Goal: Book appointment/travel/reservation

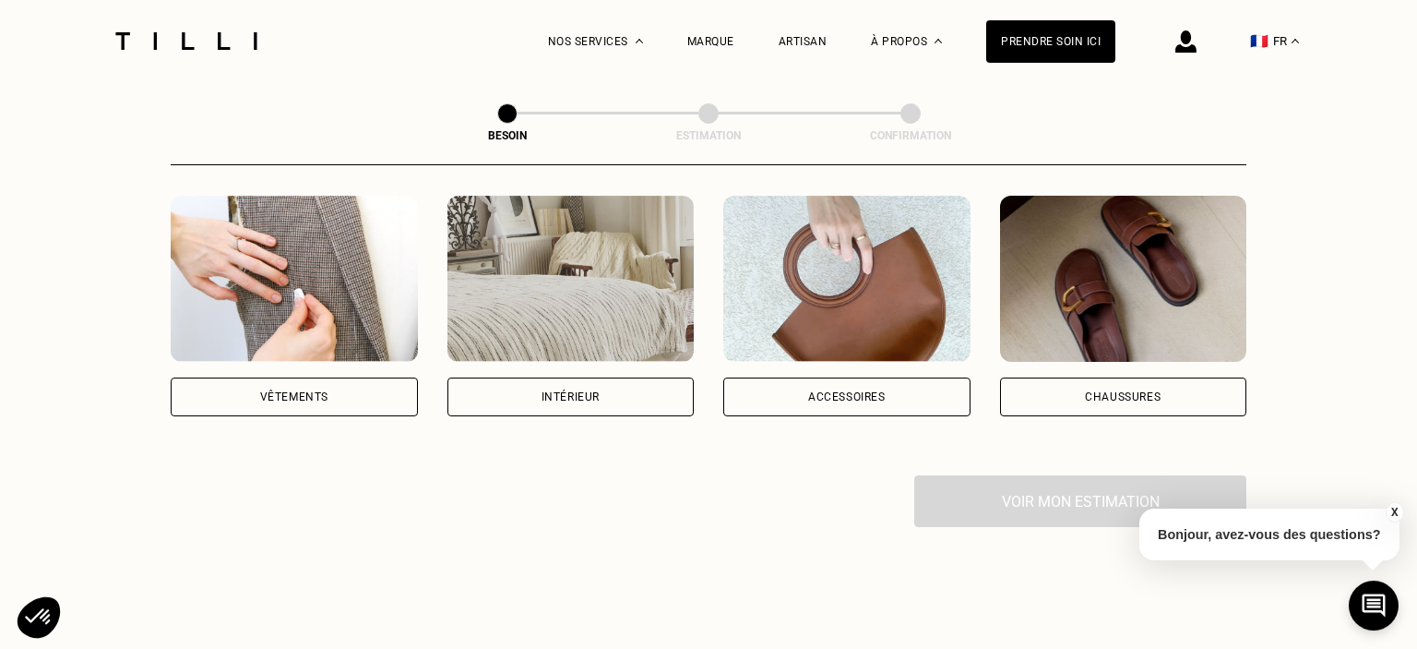
scroll to position [389, 0]
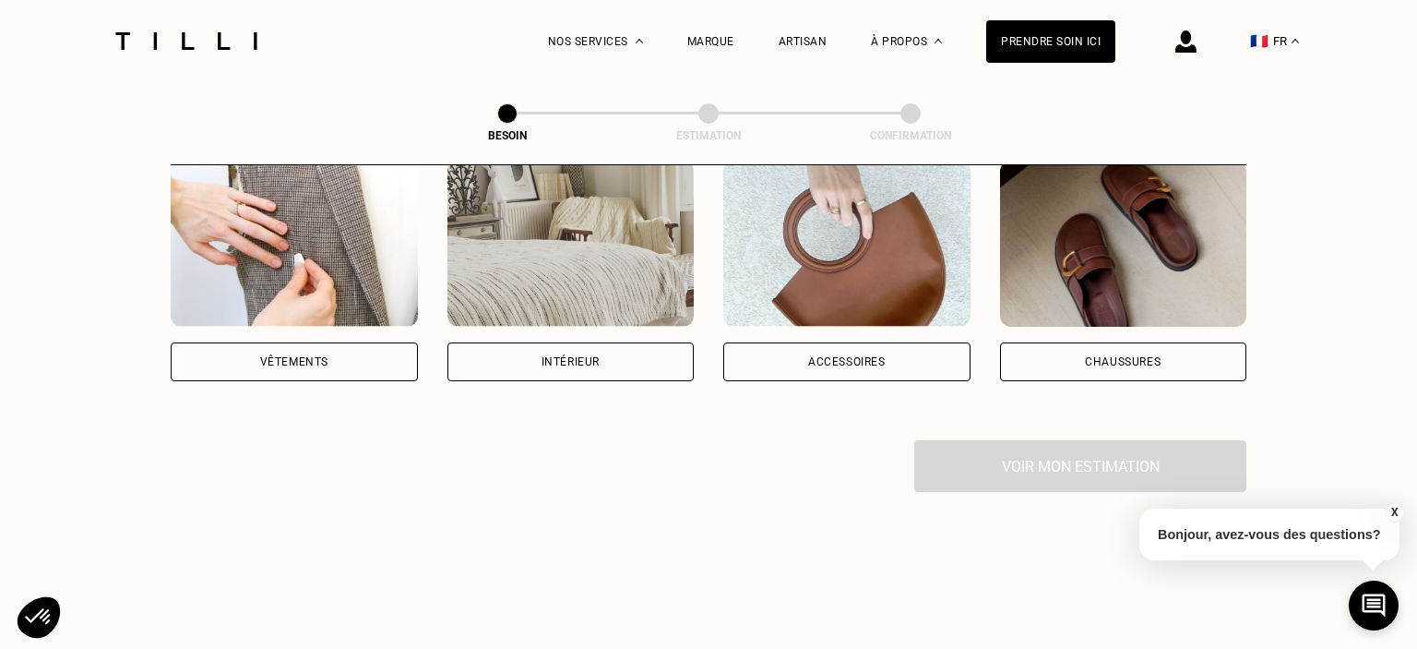
click at [590, 356] on div "Intérieur" at bounding box center [571, 361] width 58 height 11
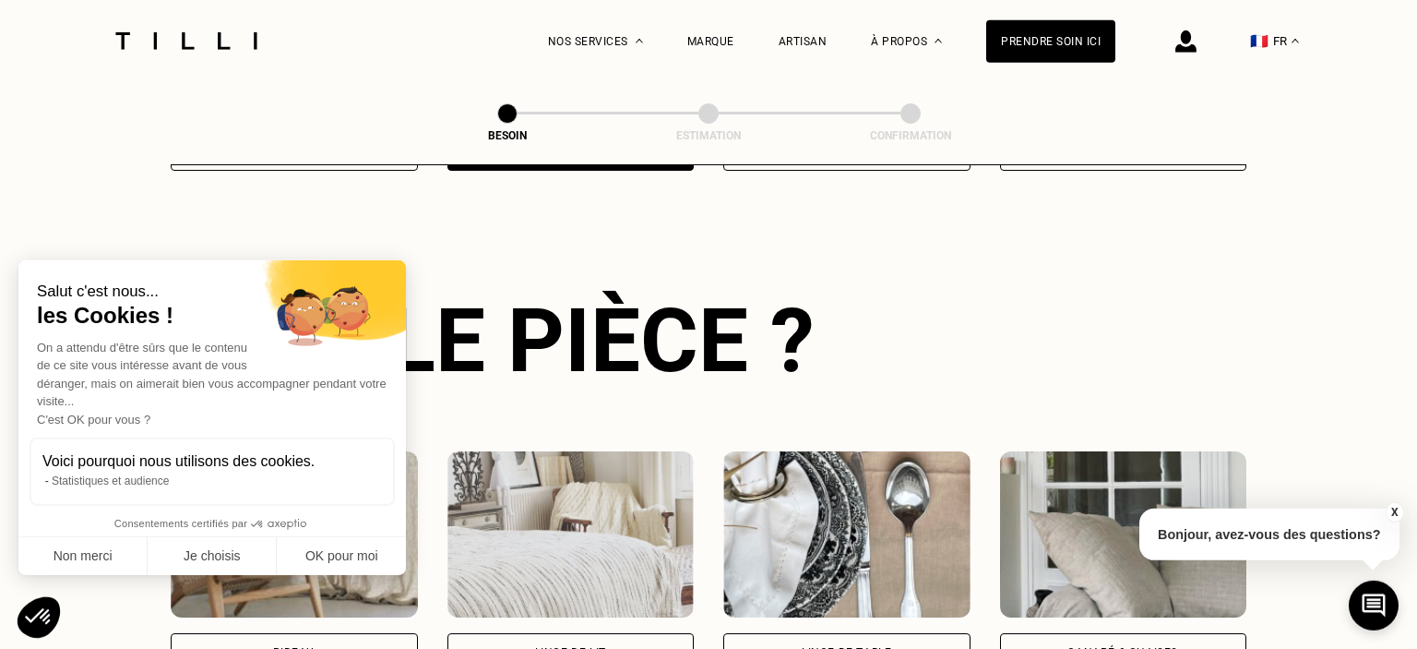
scroll to position [602, 0]
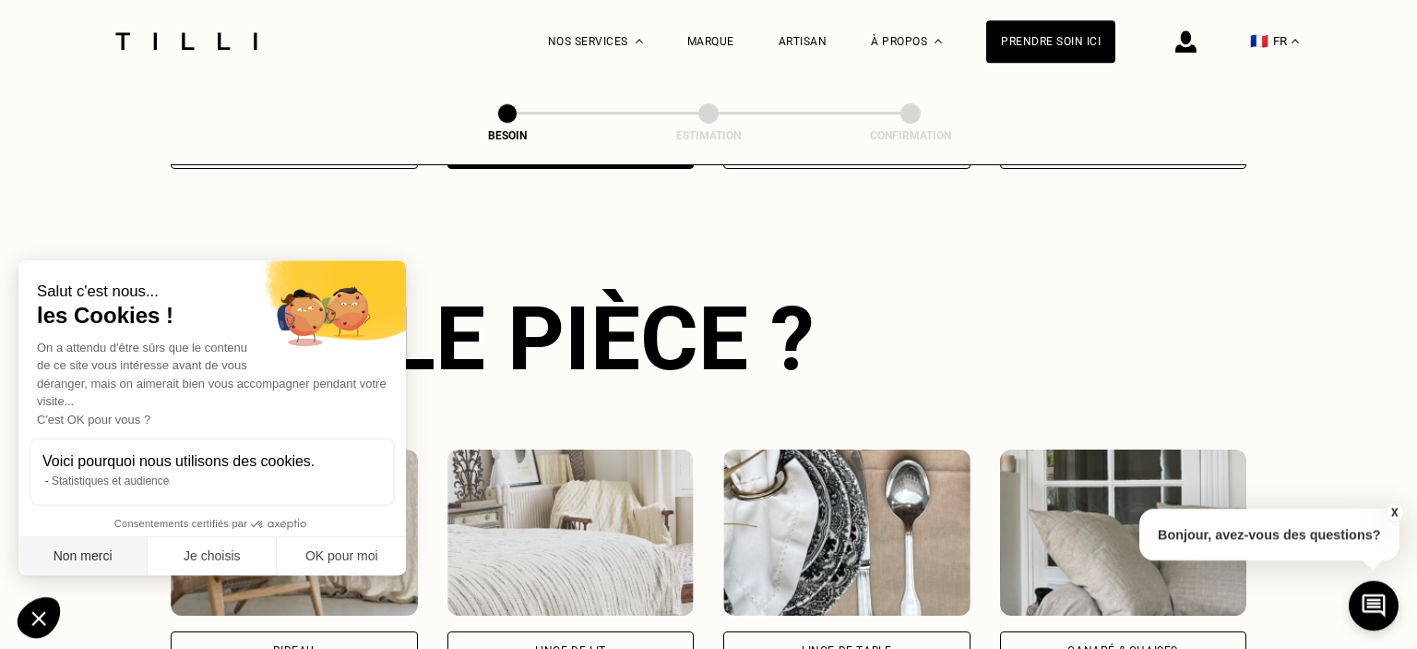
click at [65, 538] on button "Non merci" at bounding box center [82, 556] width 129 height 39
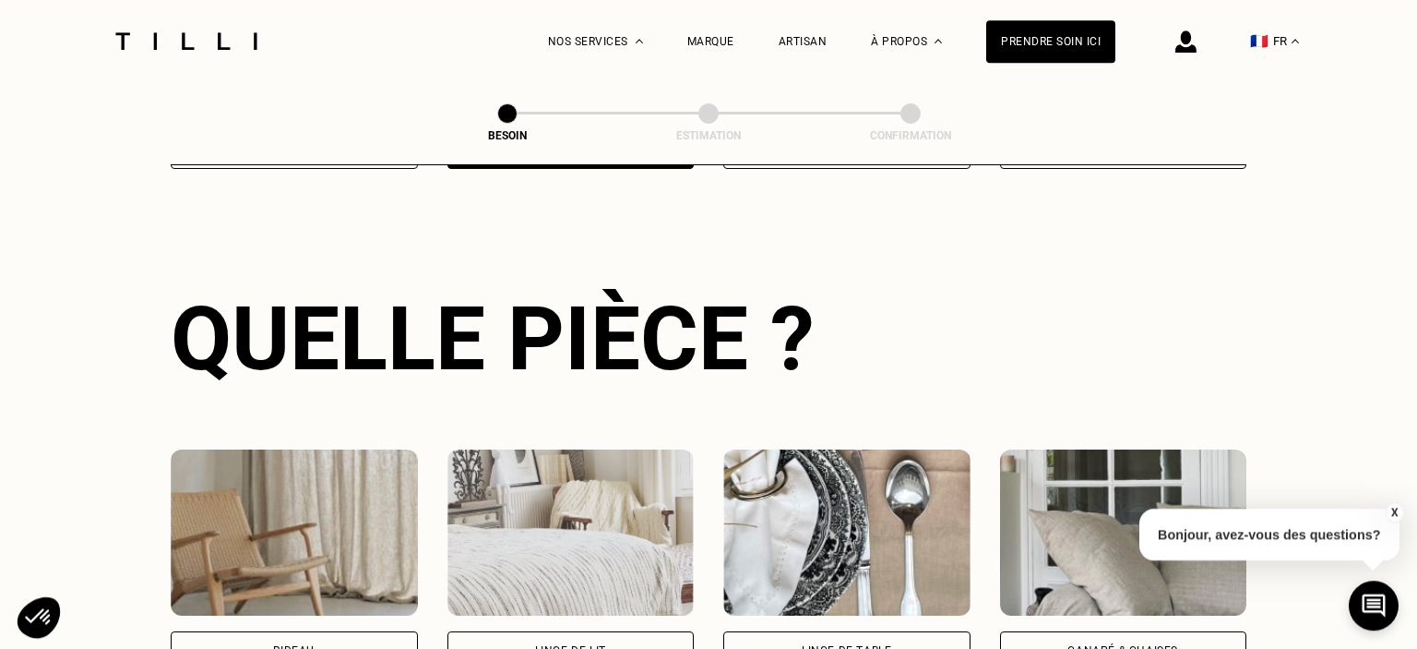
click at [282, 645] on div "Rideau" at bounding box center [294, 650] width 42 height 11
select select "FR"
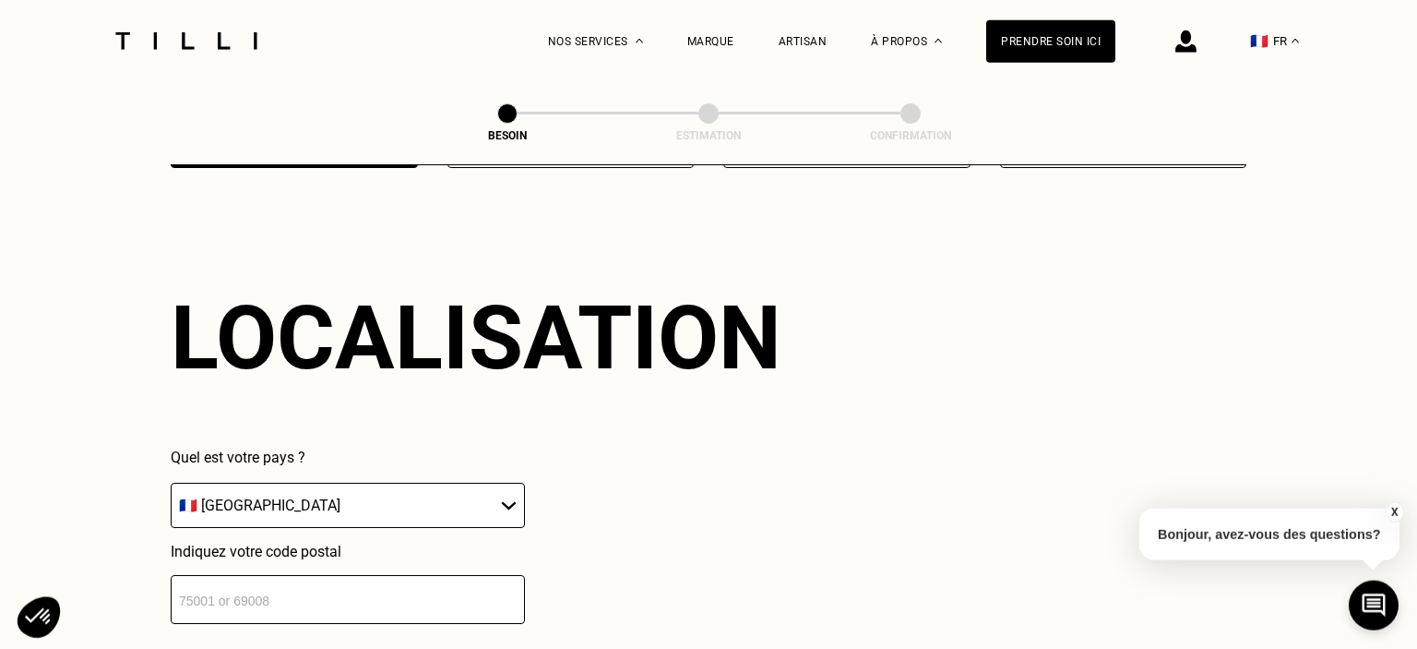
scroll to position [1104, 0]
click at [310, 592] on input "number" at bounding box center [348, 598] width 354 height 49
type input "45"
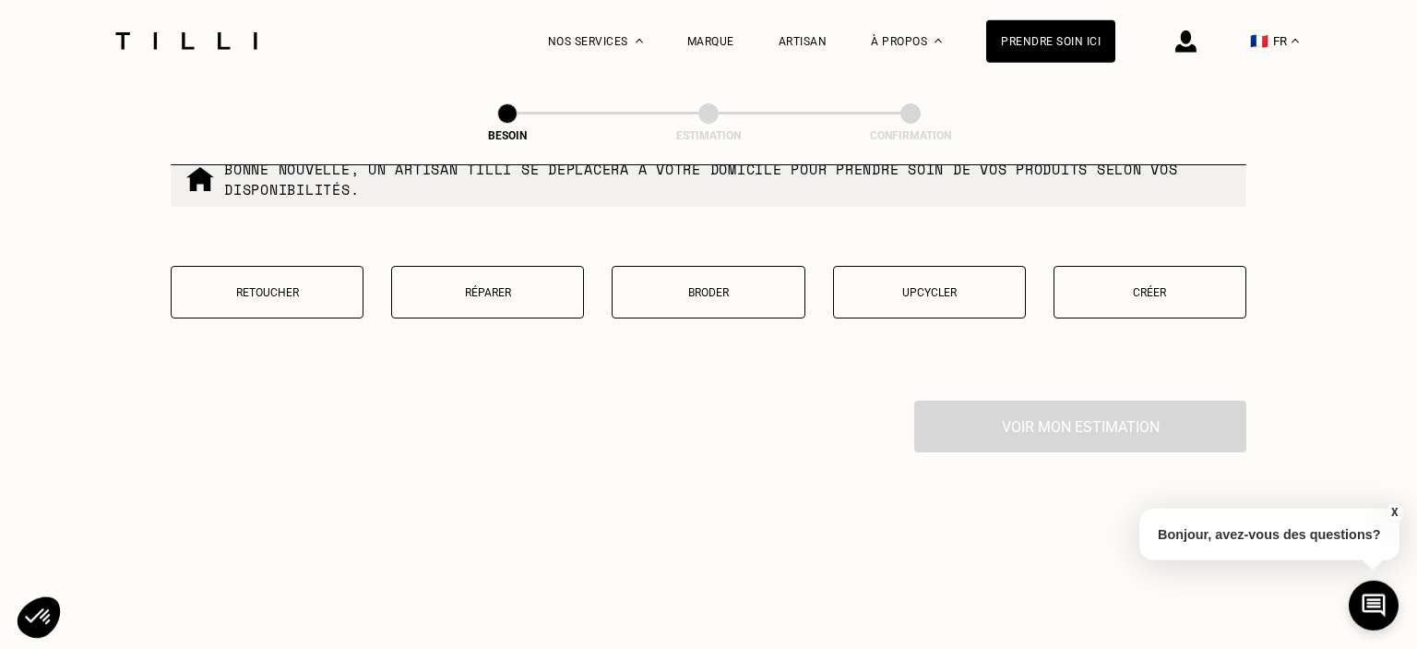
scroll to position [1856, 0]
type input "45000"
click at [277, 286] on p "Retoucher" at bounding box center [267, 292] width 173 height 13
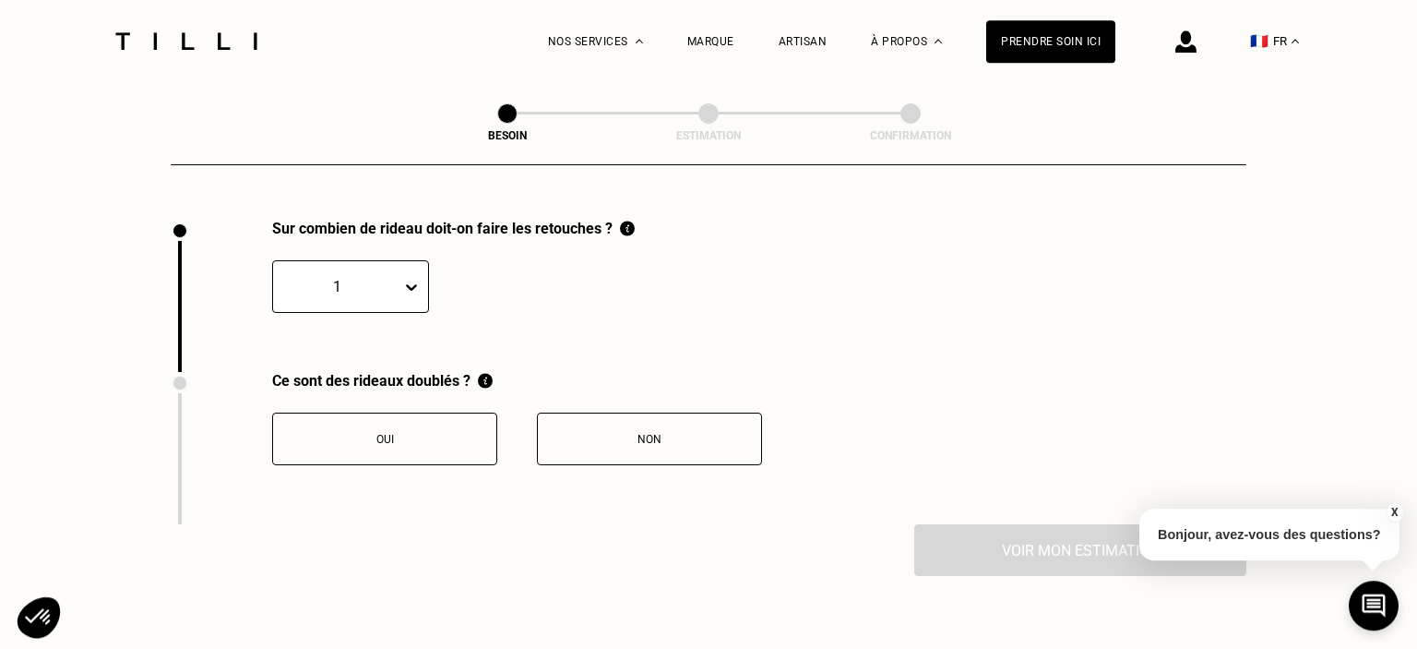
scroll to position [2038, 0]
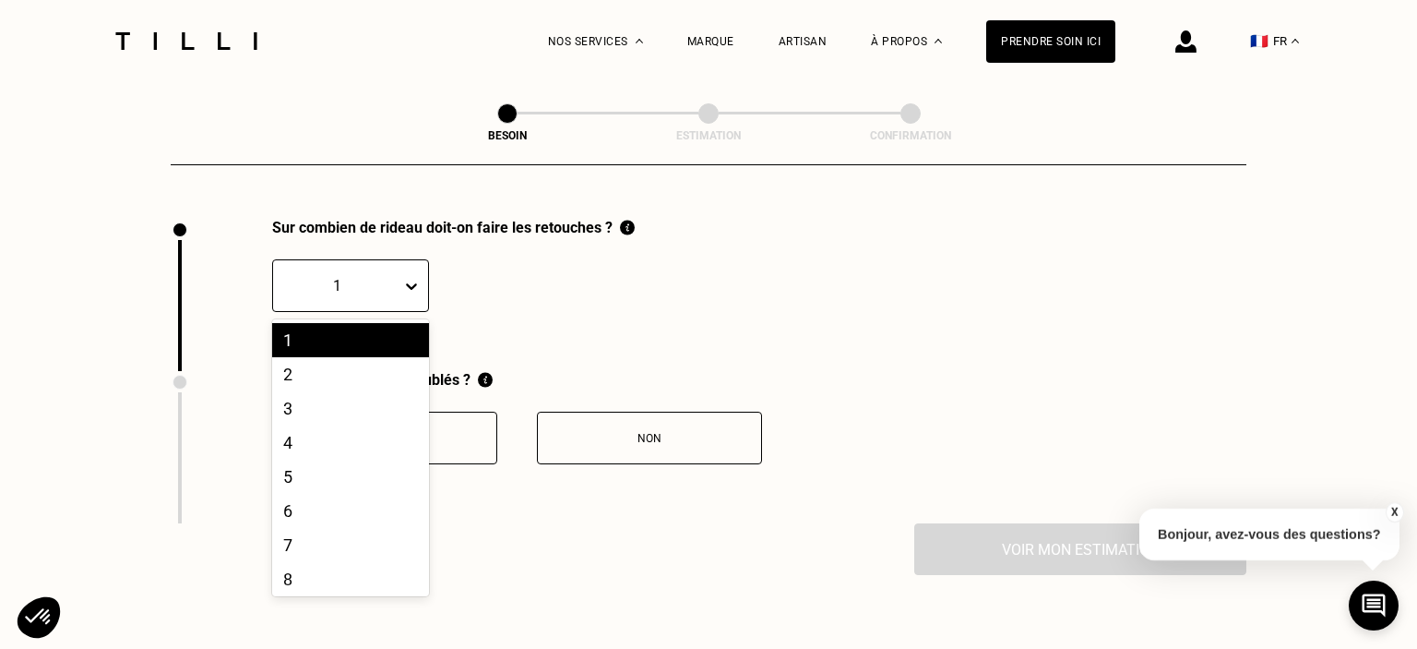
click at [412, 283] on icon at bounding box center [411, 286] width 11 height 6
click at [288, 362] on div "2" at bounding box center [350, 374] width 157 height 34
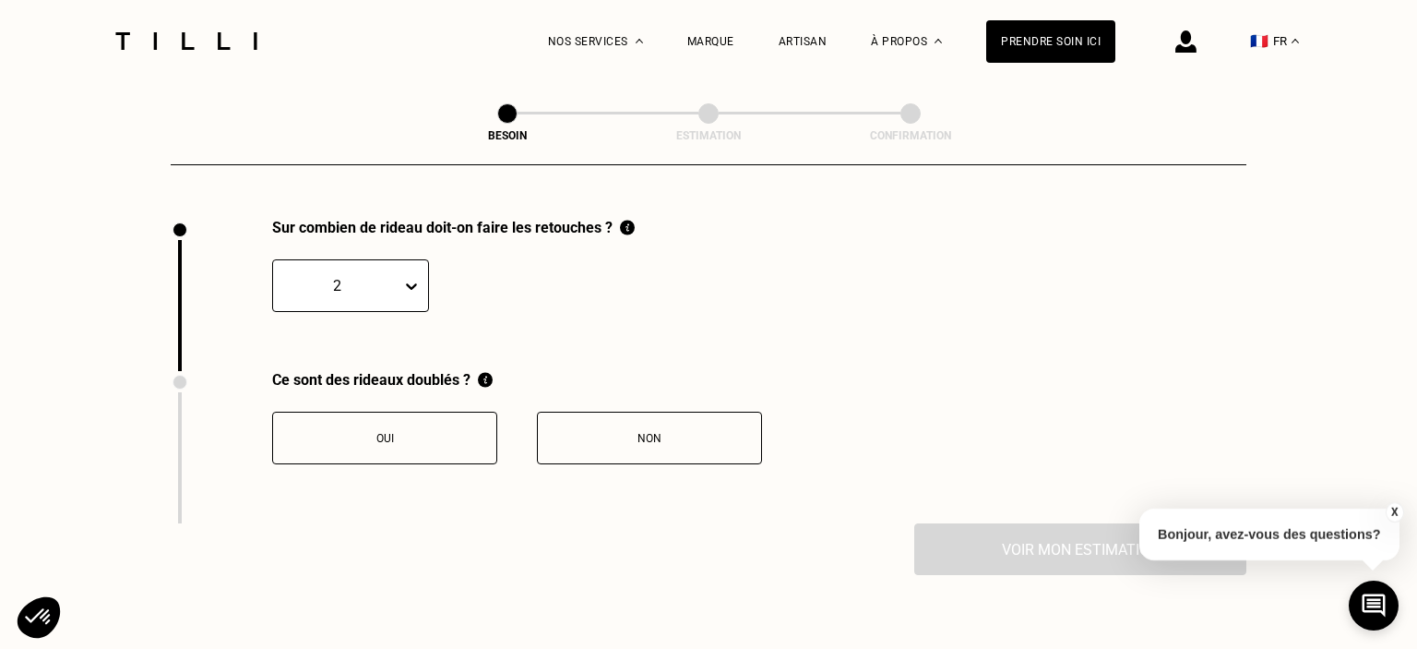
click at [603, 432] on div "Non" at bounding box center [649, 438] width 205 height 13
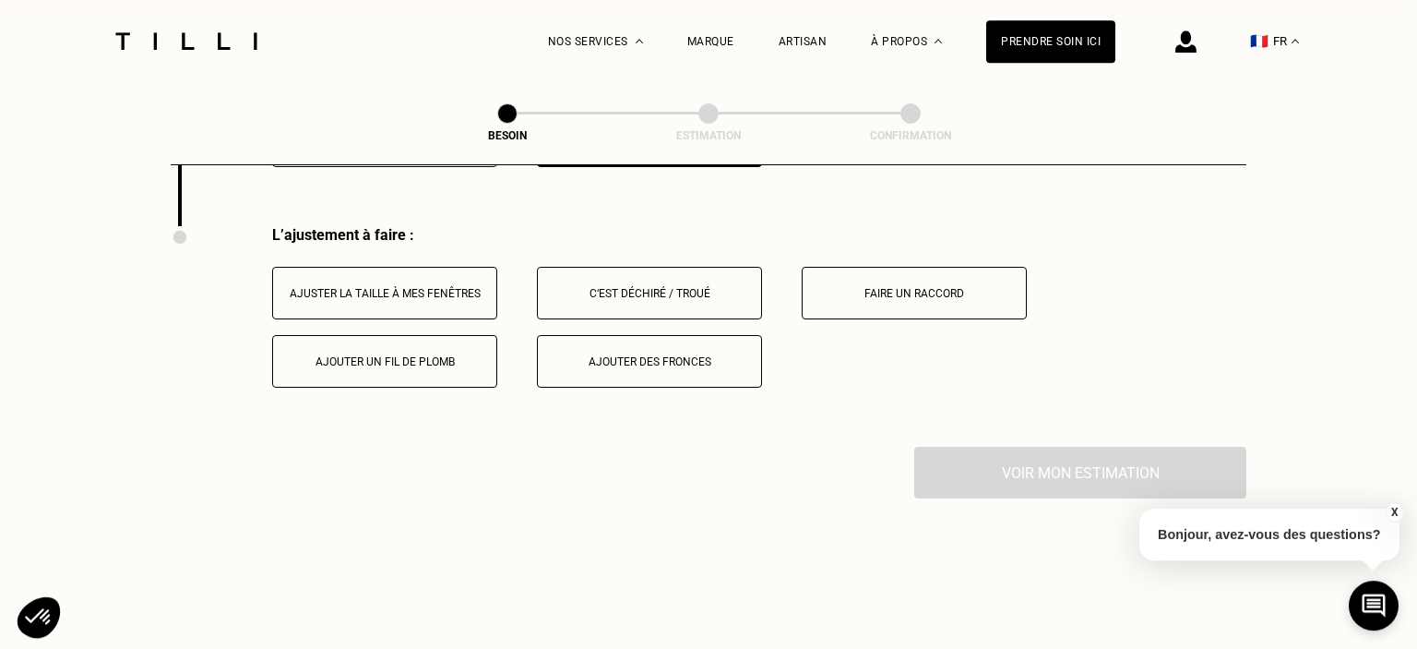
scroll to position [2344, 0]
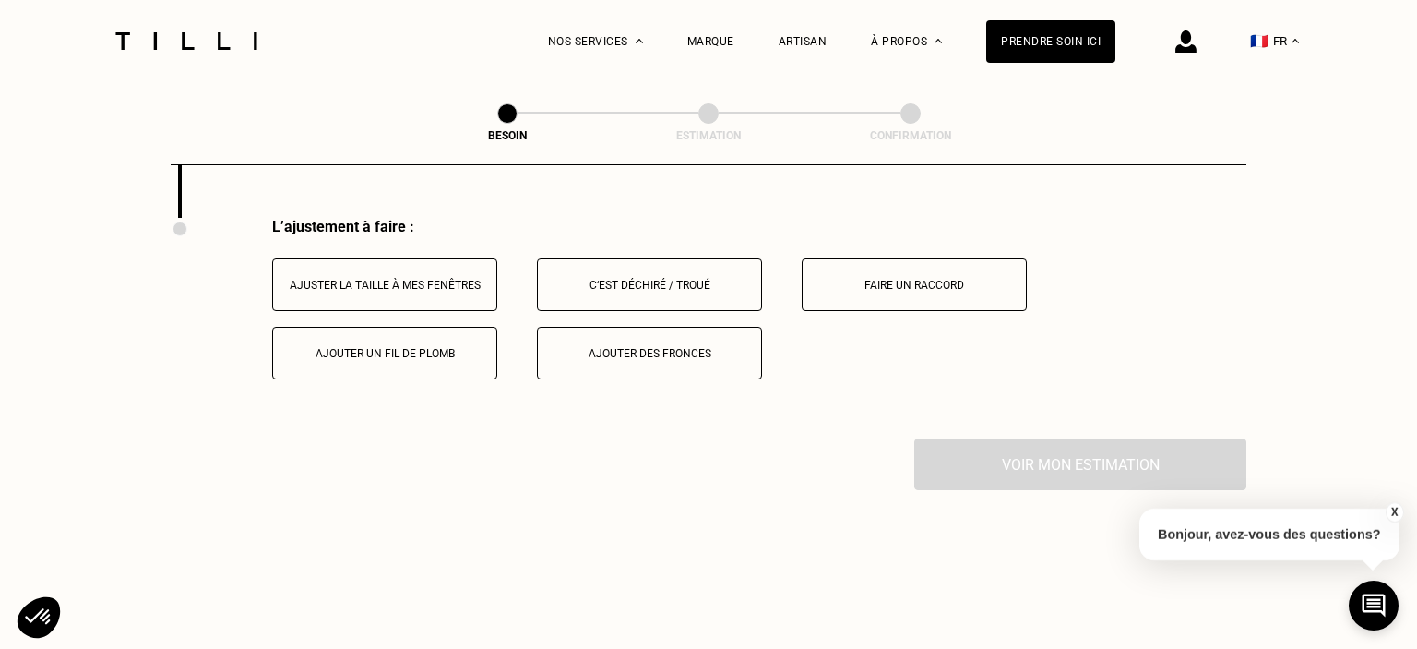
click at [393, 279] on div "Ajuster la taille à mes fenêtres" at bounding box center [384, 285] width 205 height 13
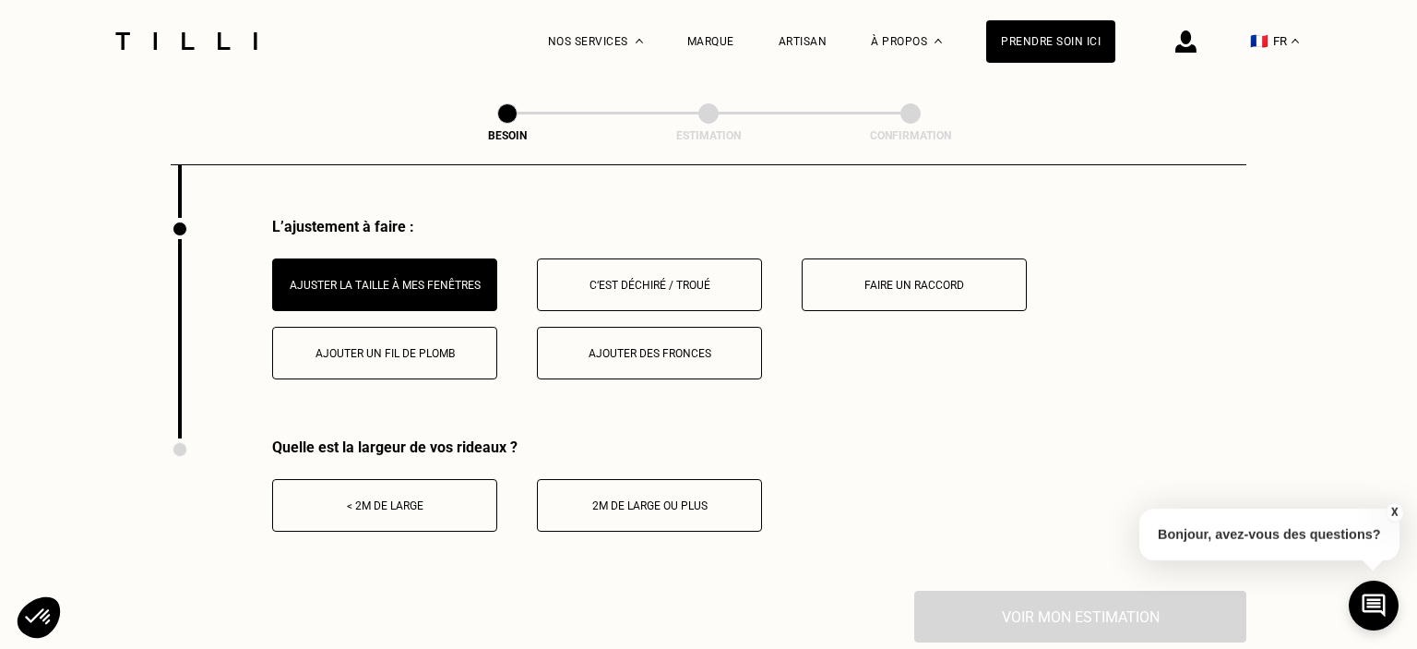
click at [384, 499] on div "< 2m de large" at bounding box center [384, 505] width 205 height 13
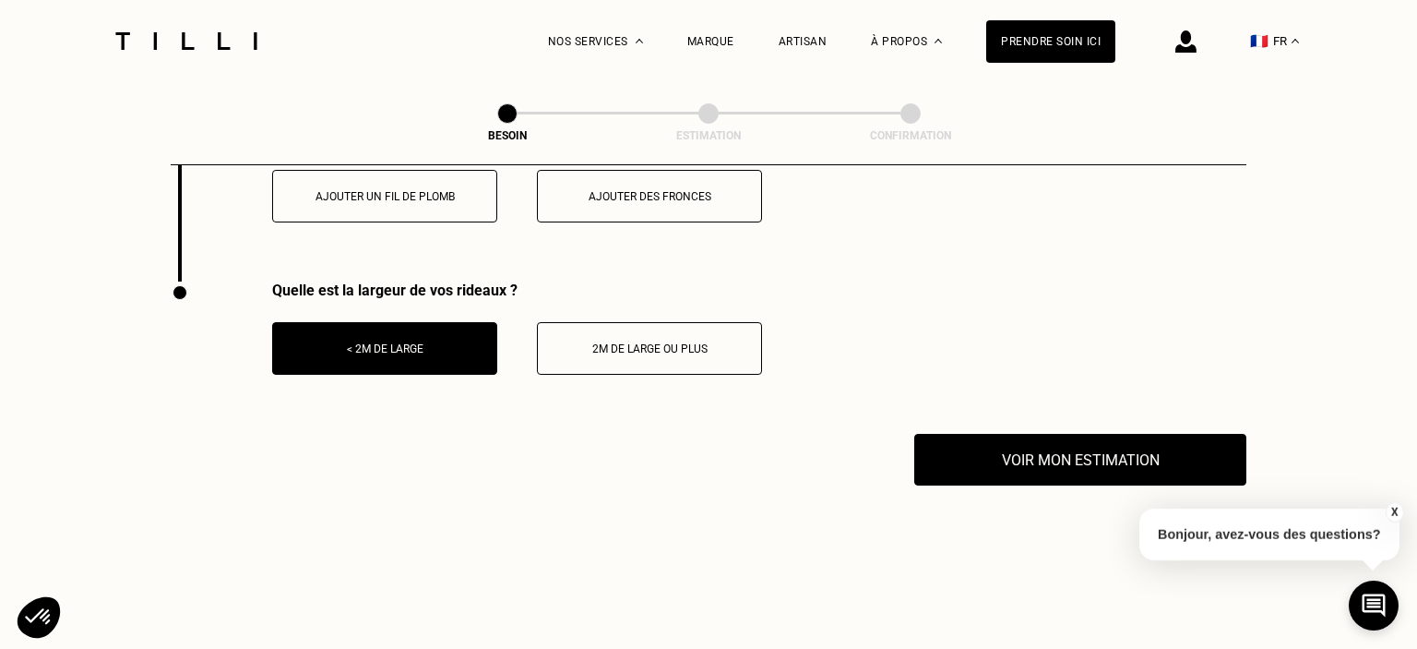
scroll to position [2538, 0]
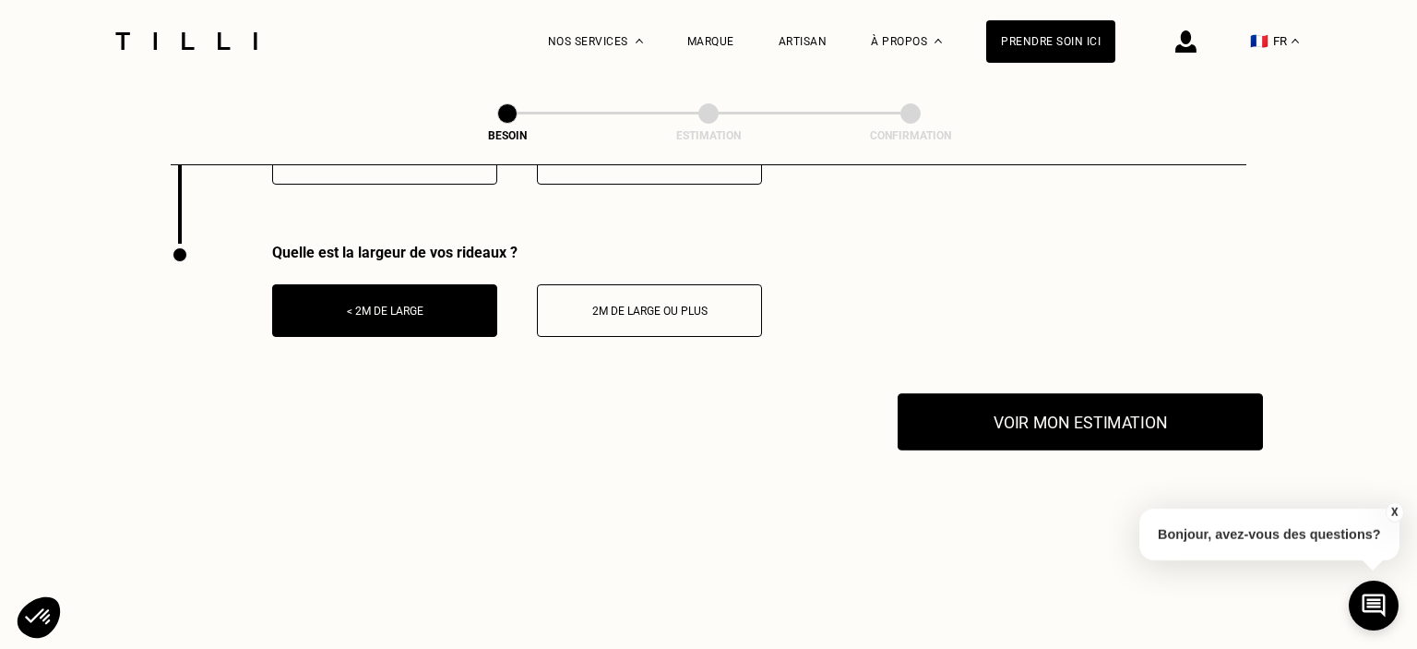
click at [1072, 412] on button "Voir mon estimation" at bounding box center [1080, 421] width 365 height 57
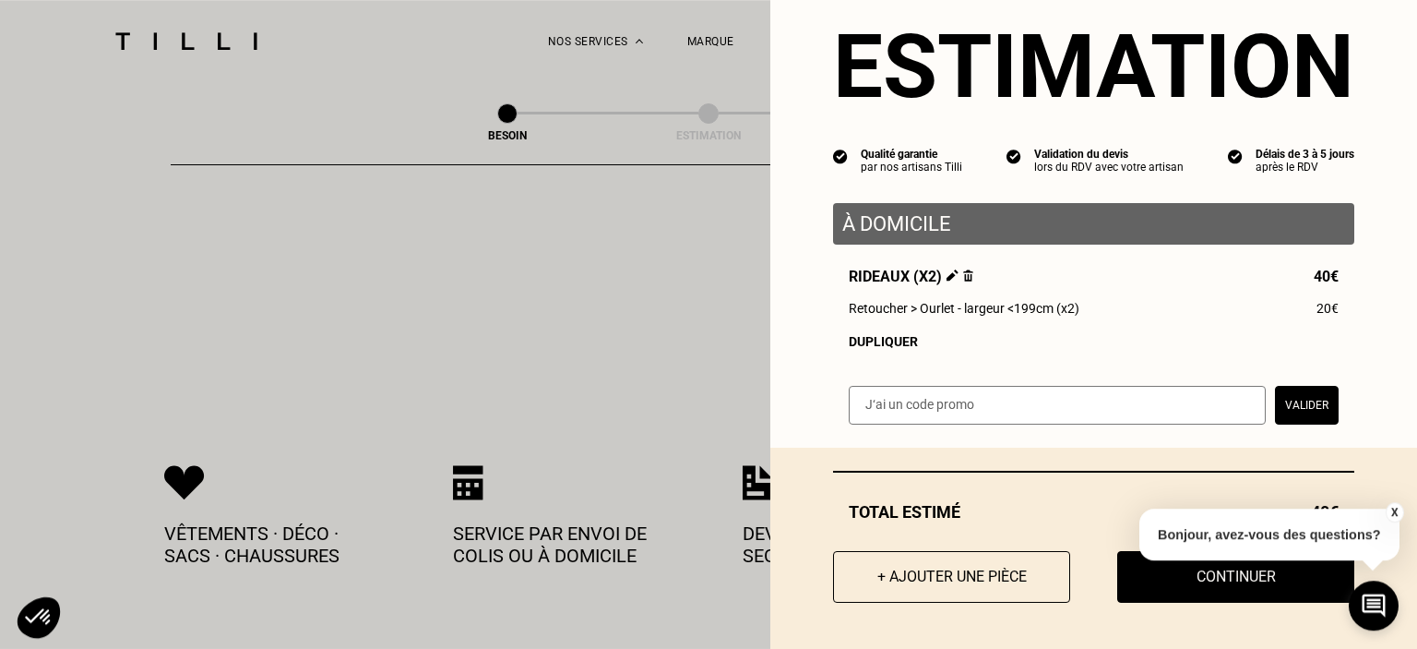
scroll to position [2733, 0]
click at [1393, 509] on button "X" at bounding box center [1394, 512] width 18 height 20
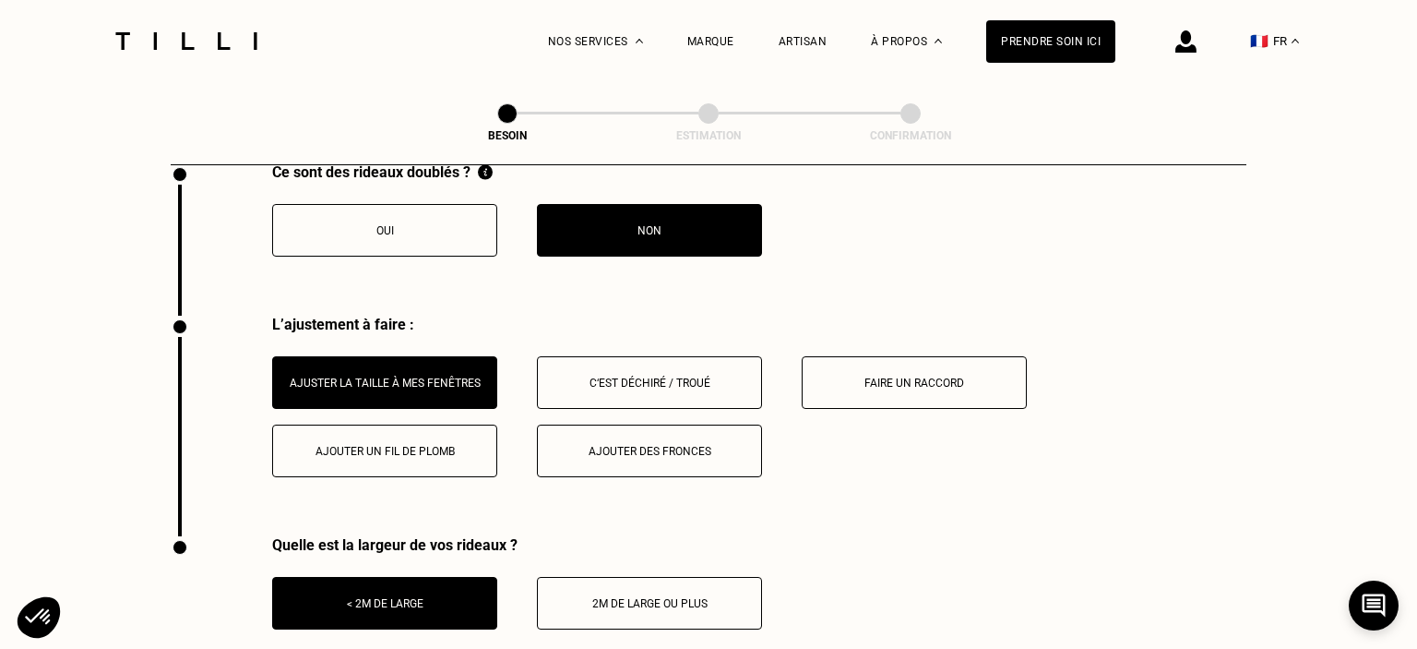
scroll to position [2441, 0]
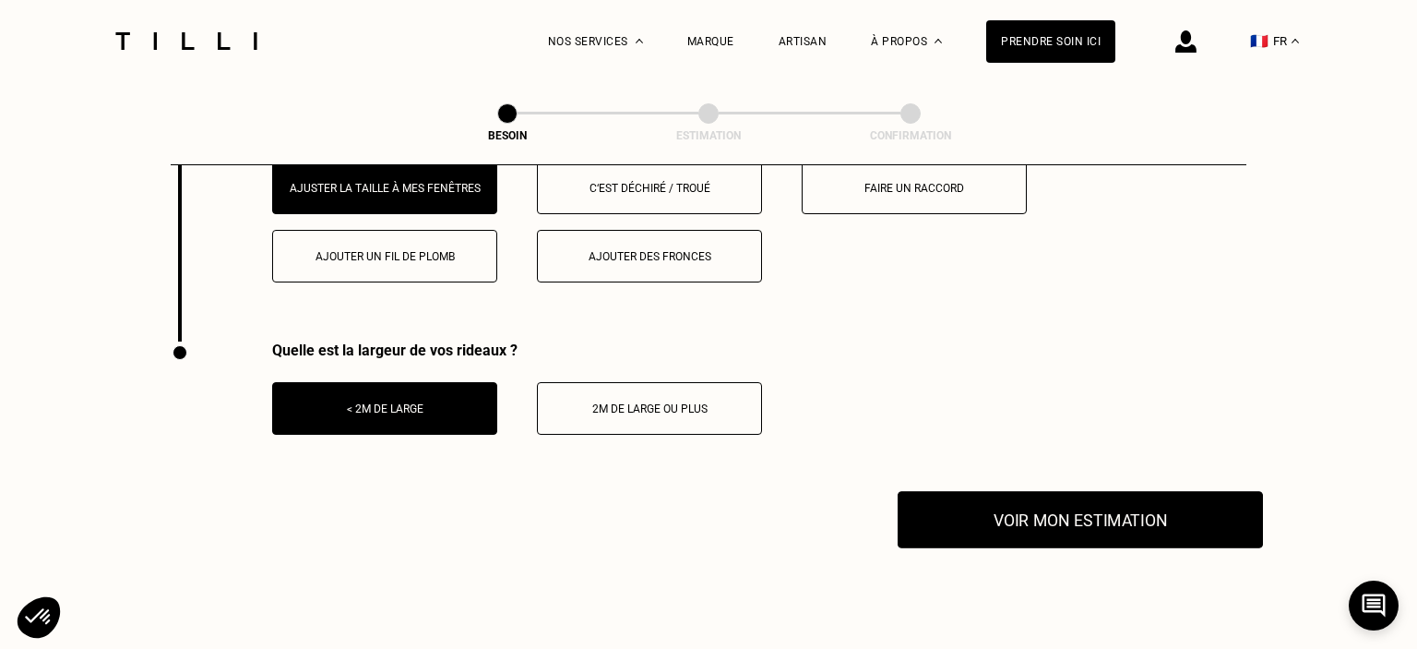
click at [1078, 517] on button "Voir mon estimation" at bounding box center [1080, 519] width 365 height 57
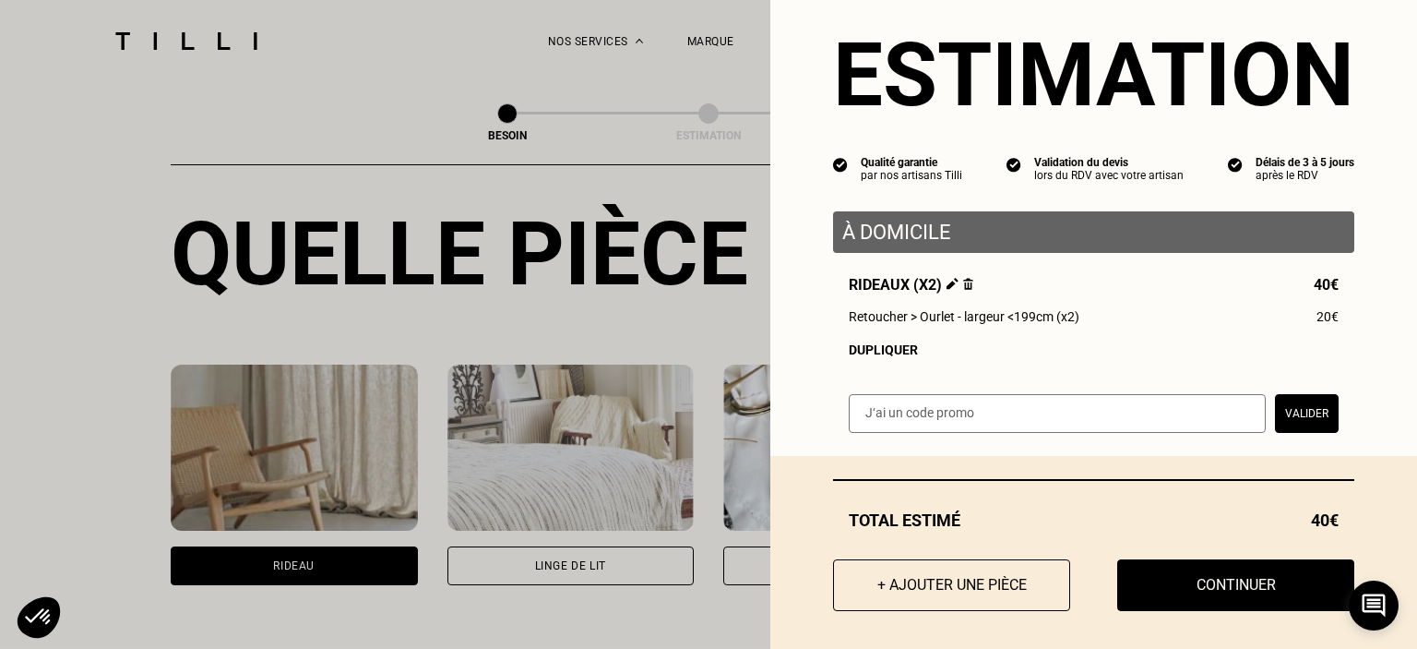
scroll to position [50, 0]
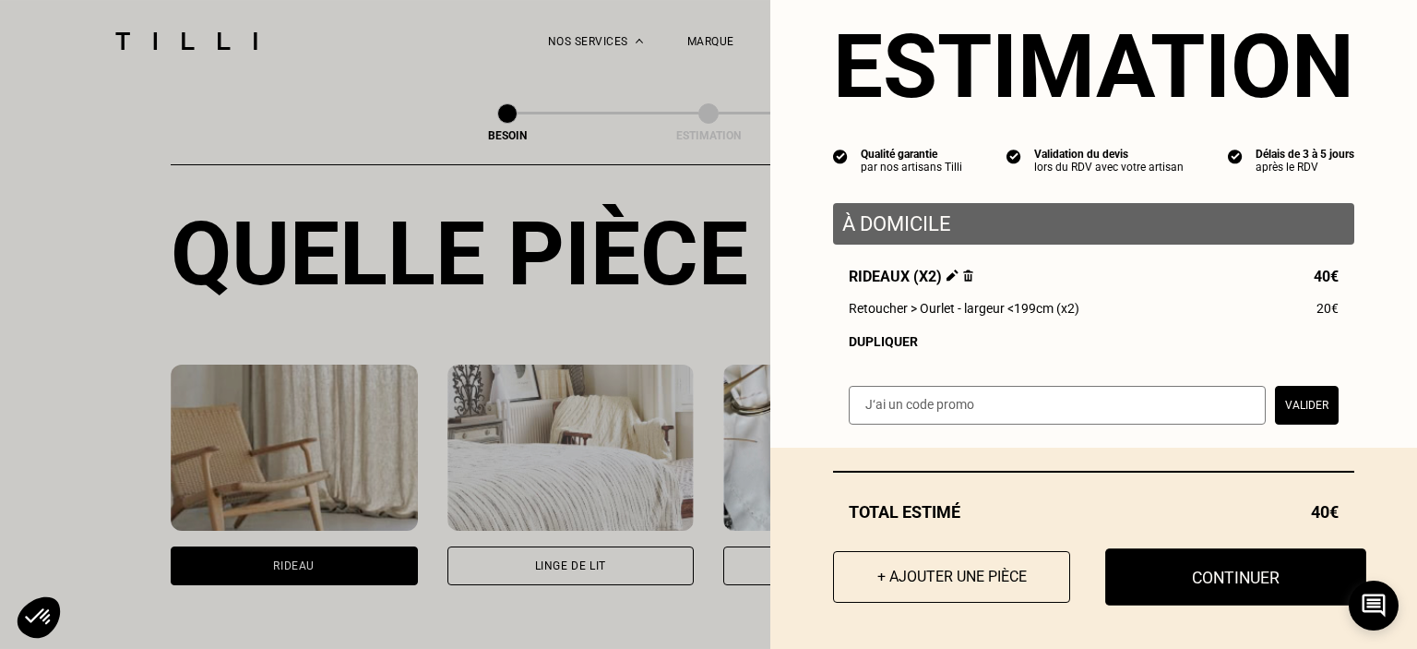
click at [1176, 572] on button "Continuer" at bounding box center [1235, 576] width 261 height 57
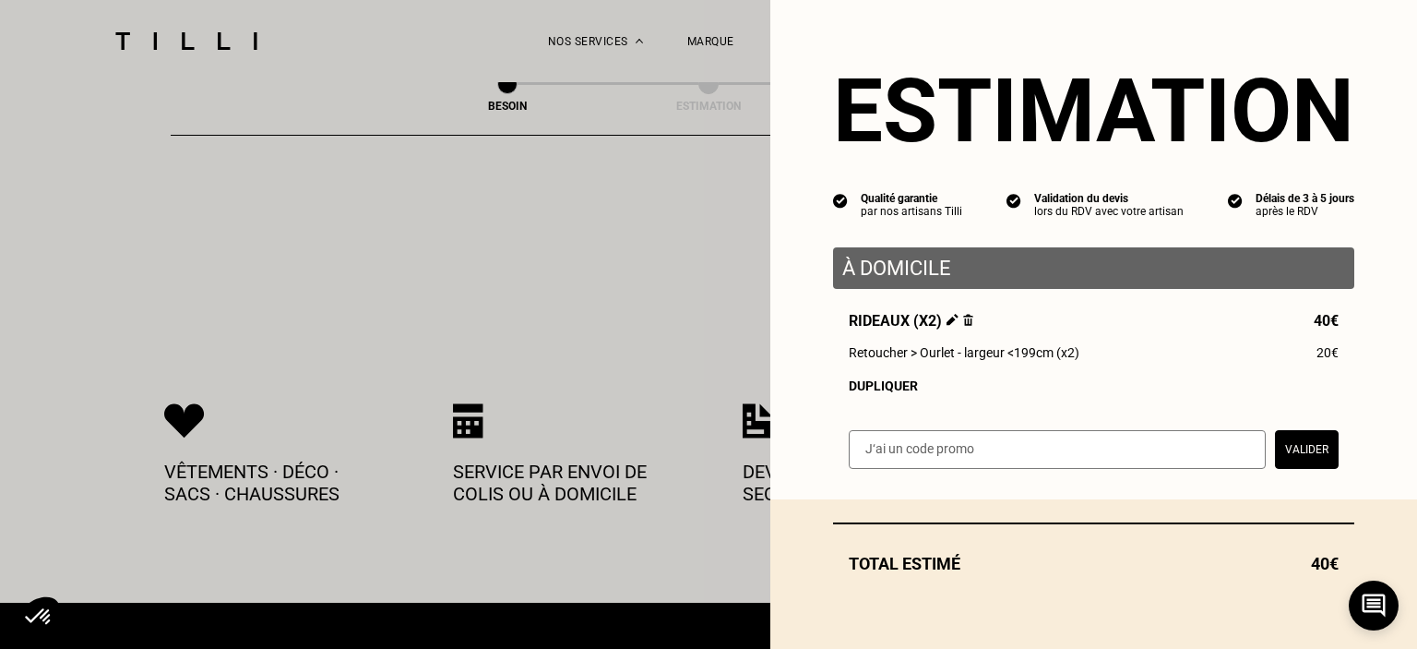
scroll to position [0, 0]
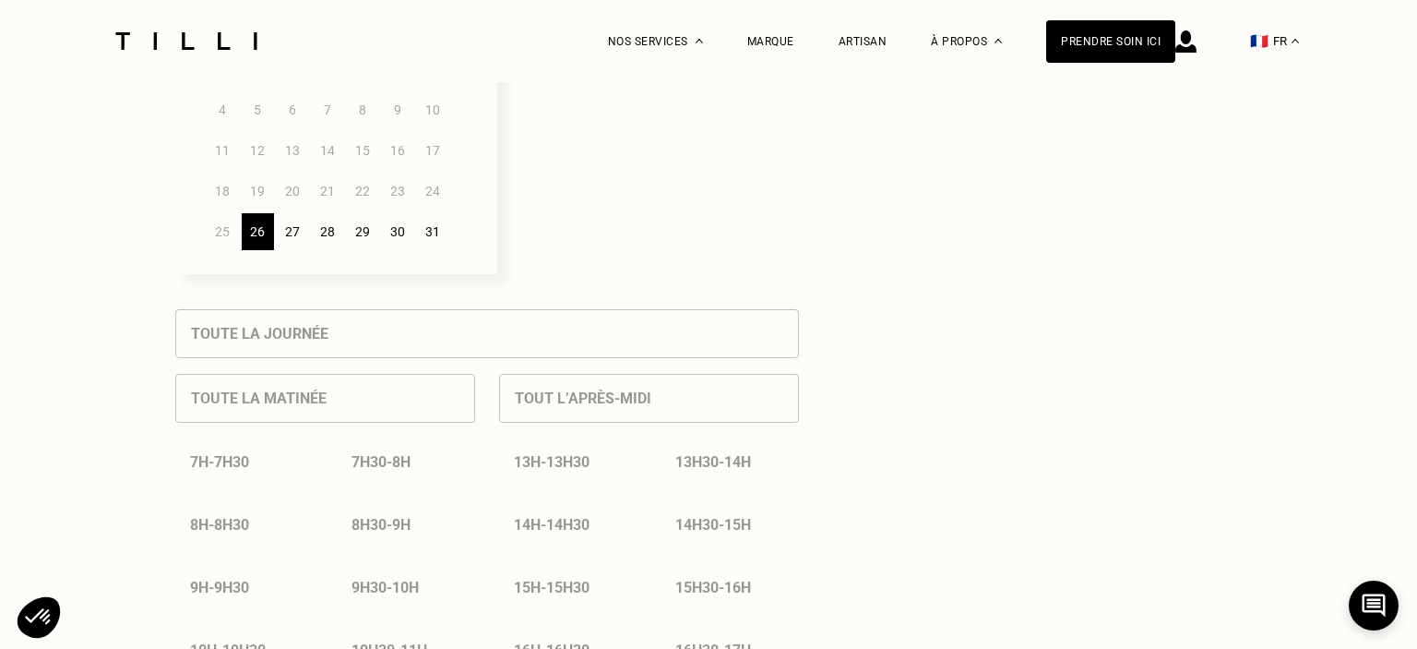
select select "FR"
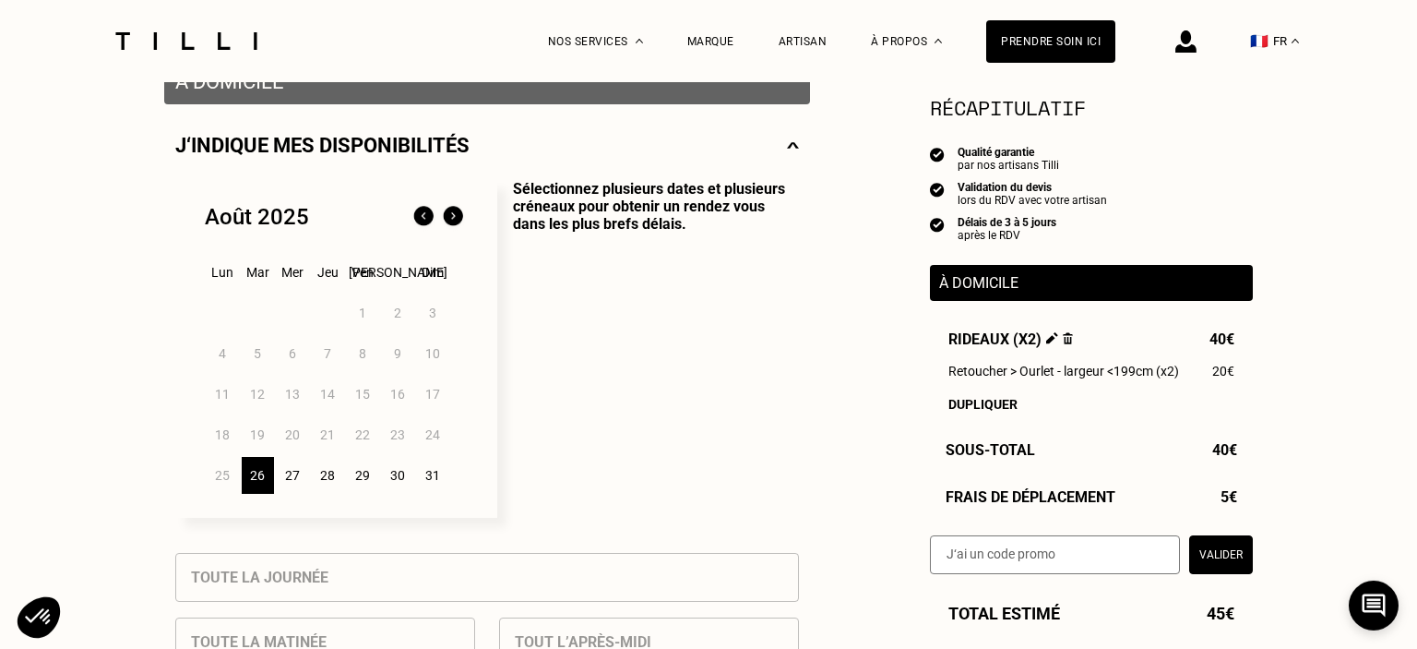
scroll to position [389, 0]
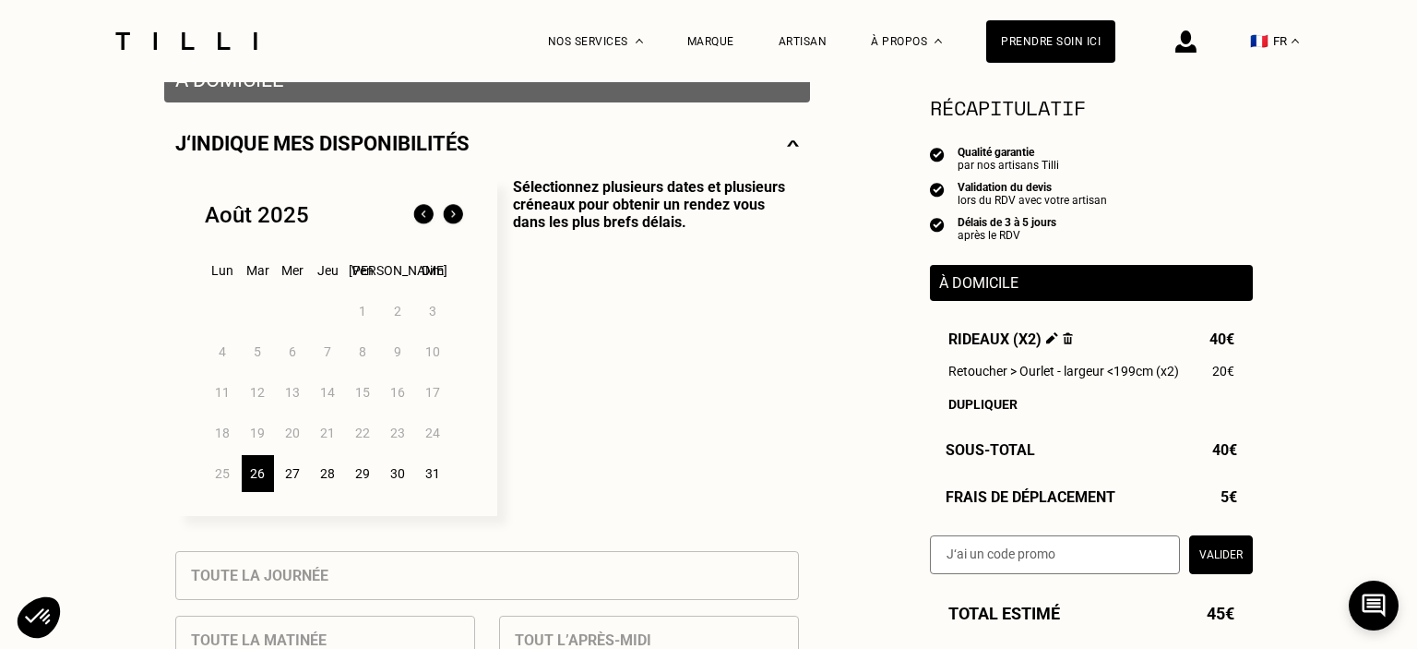
click at [456, 217] on img at bounding box center [453, 215] width 30 height 30
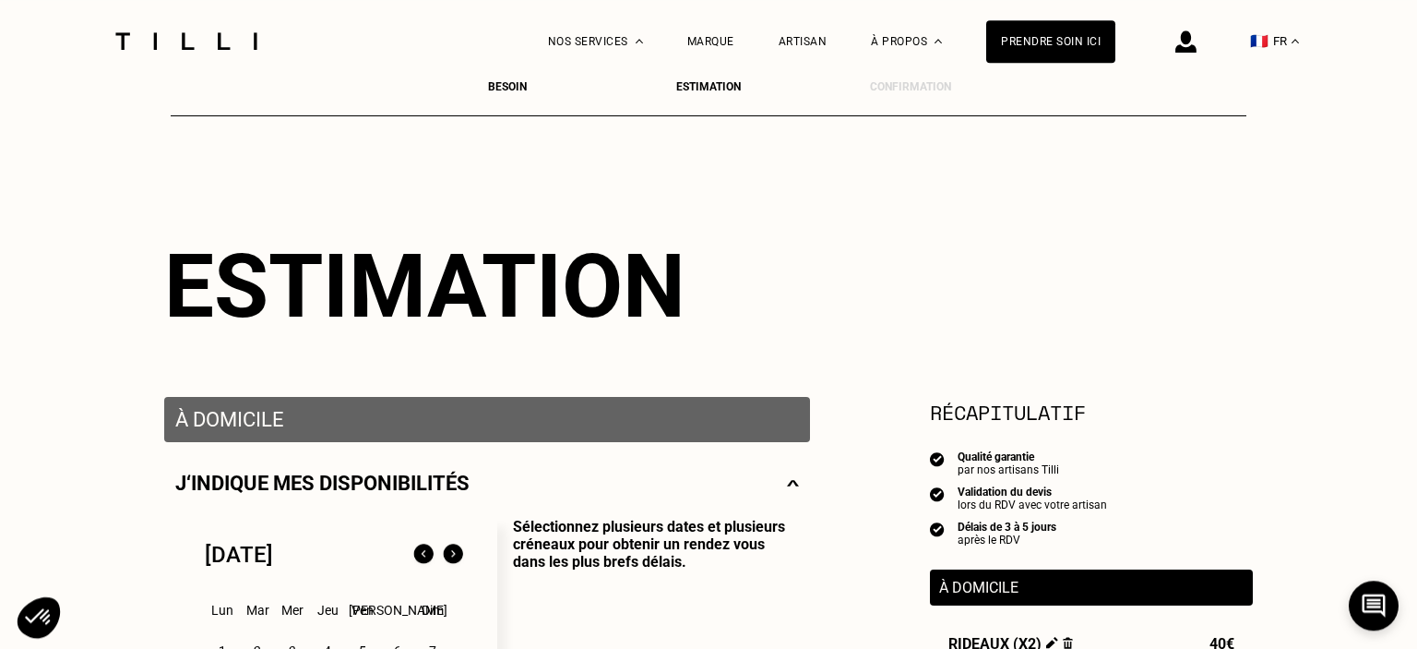
scroll to position [0, 0]
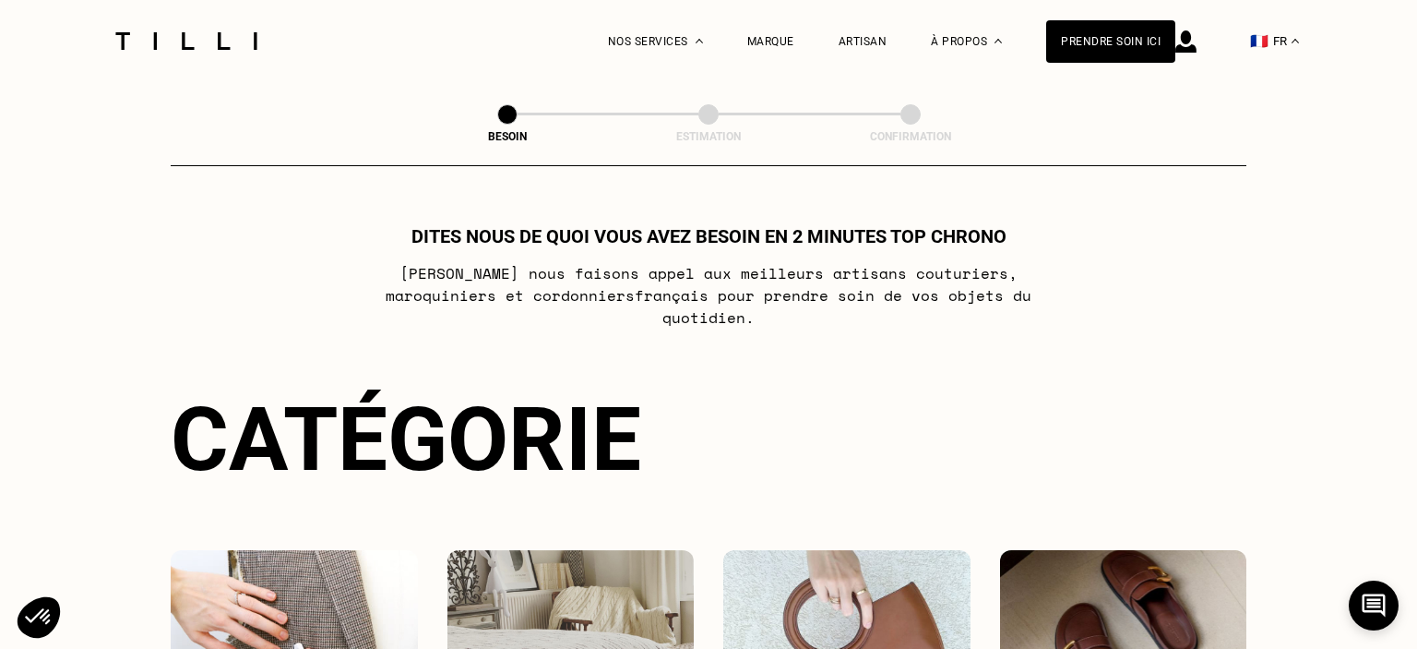
scroll to position [686, 0]
